Goal: Book appointment/travel/reservation

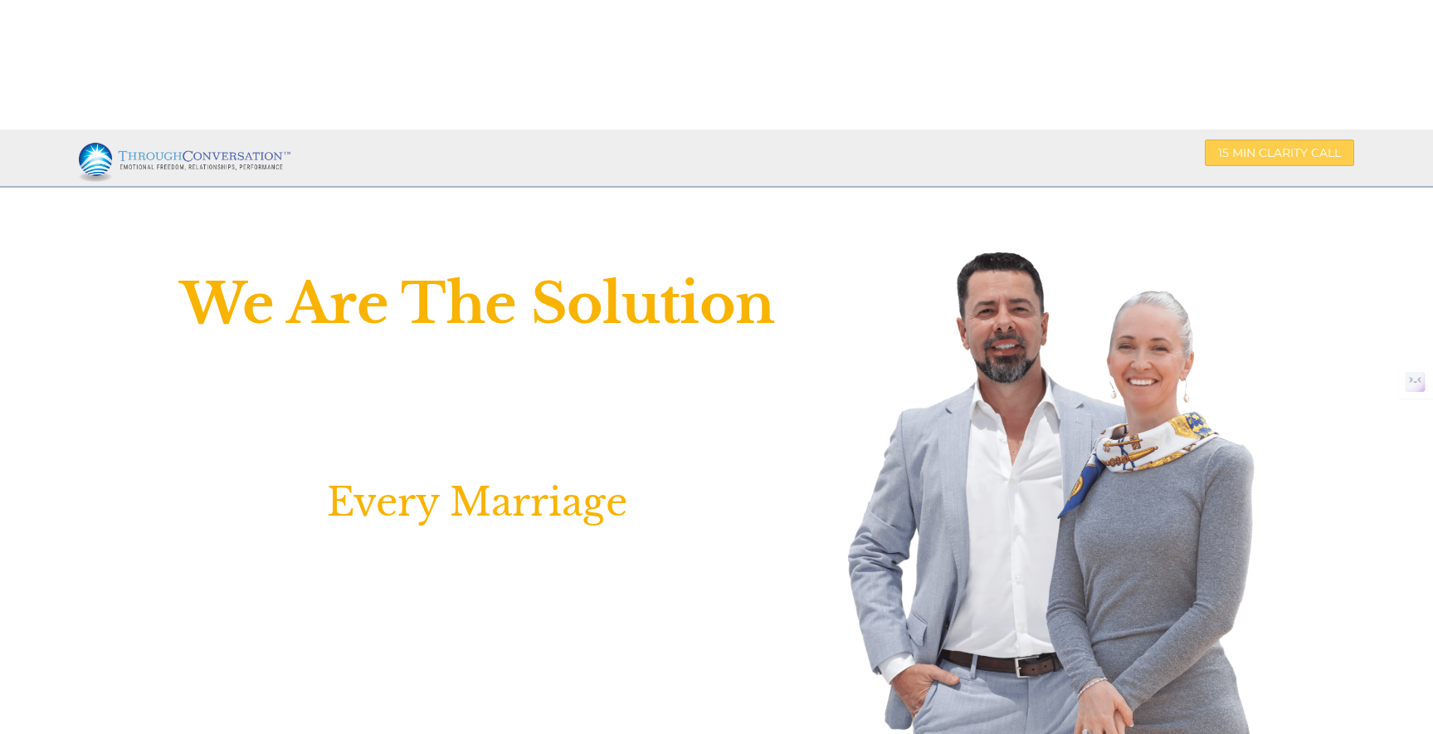
click at [1266, 145] on span "15 MIN CLARITY CALL" at bounding box center [1279, 152] width 123 height 15
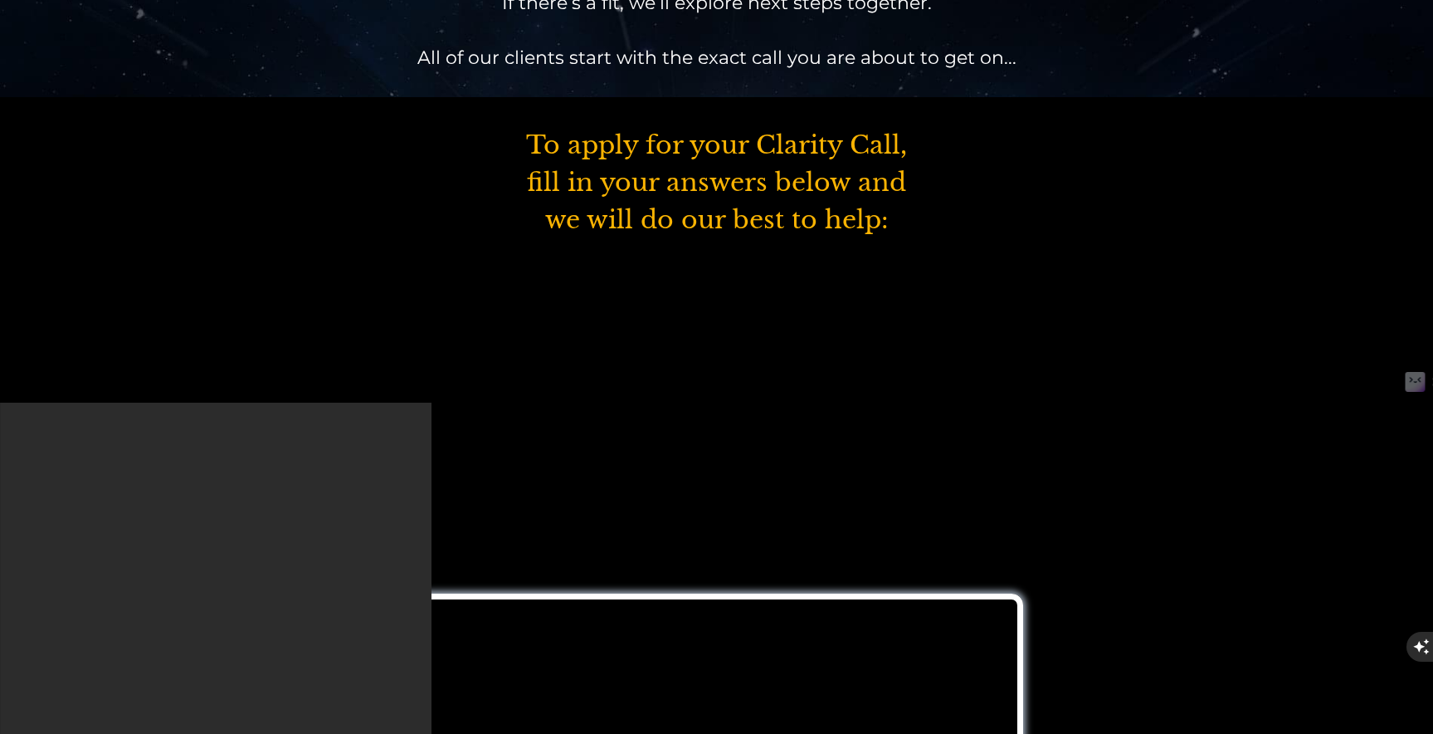
scroll to position [613, 0]
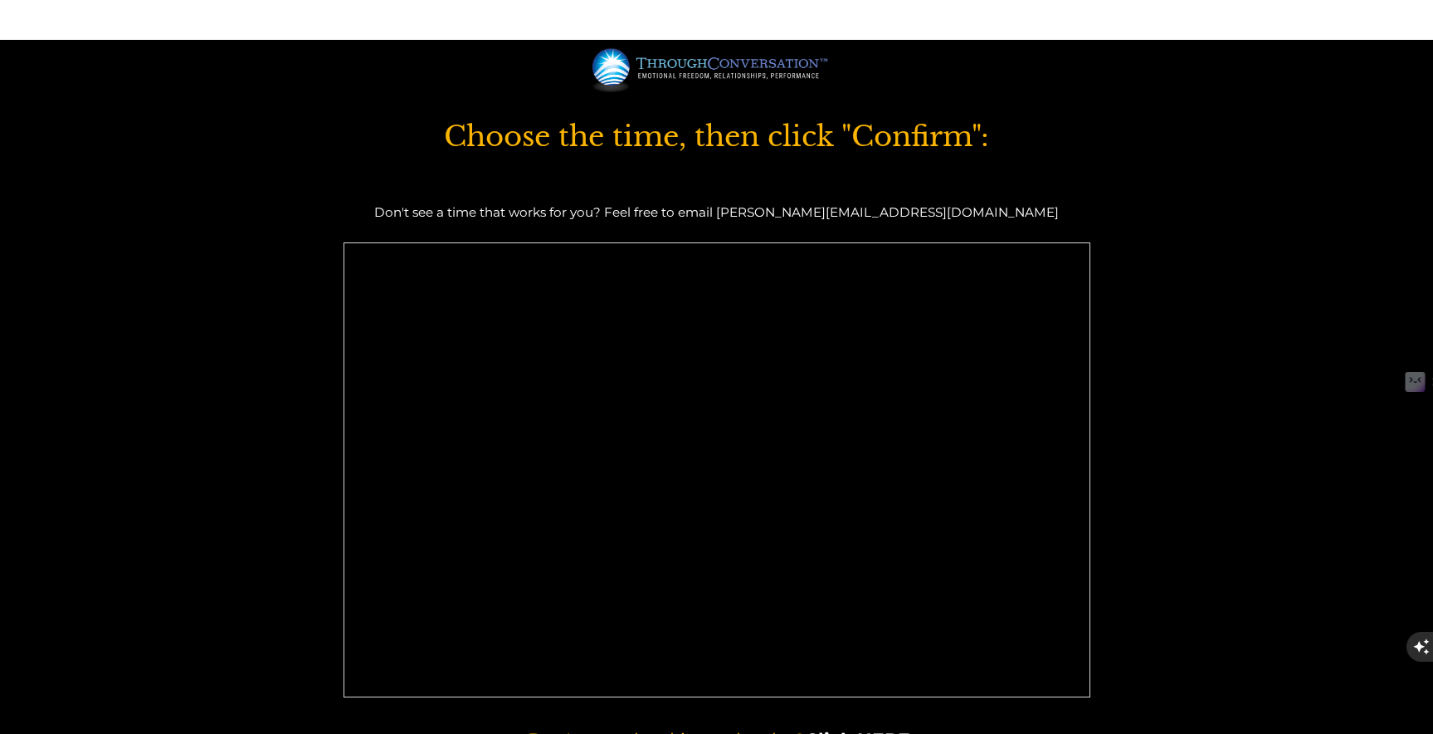
scroll to position [95, 0]
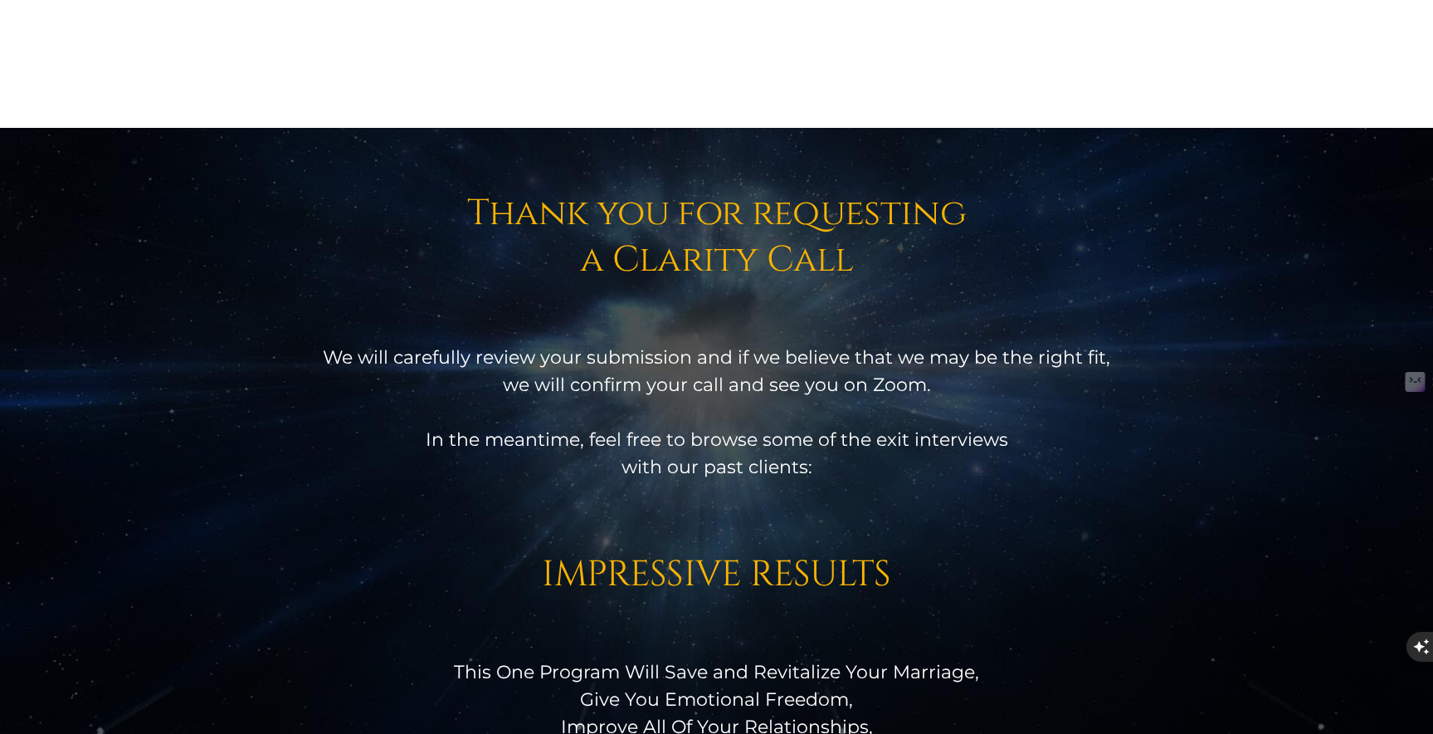
scroll to position [3, 0]
